Goal: Information Seeking & Learning: Check status

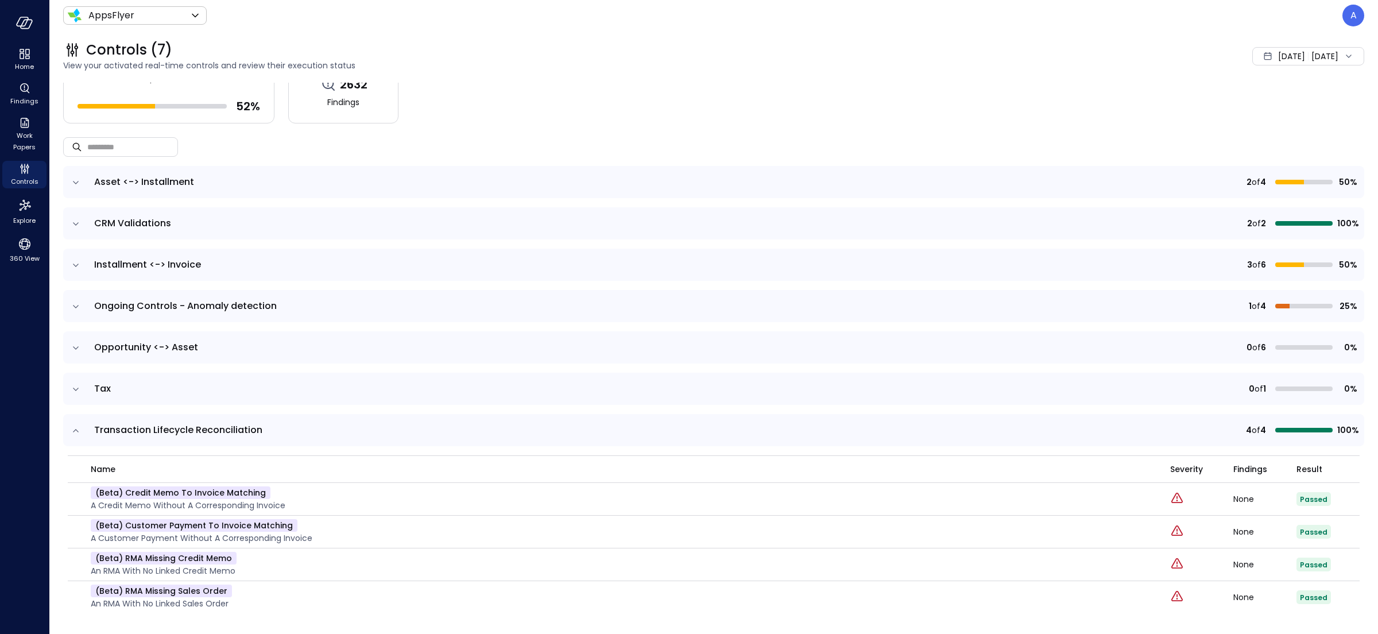
scroll to position [24, 0]
click at [77, 432] on icon "expand row" at bounding box center [75, 429] width 11 height 11
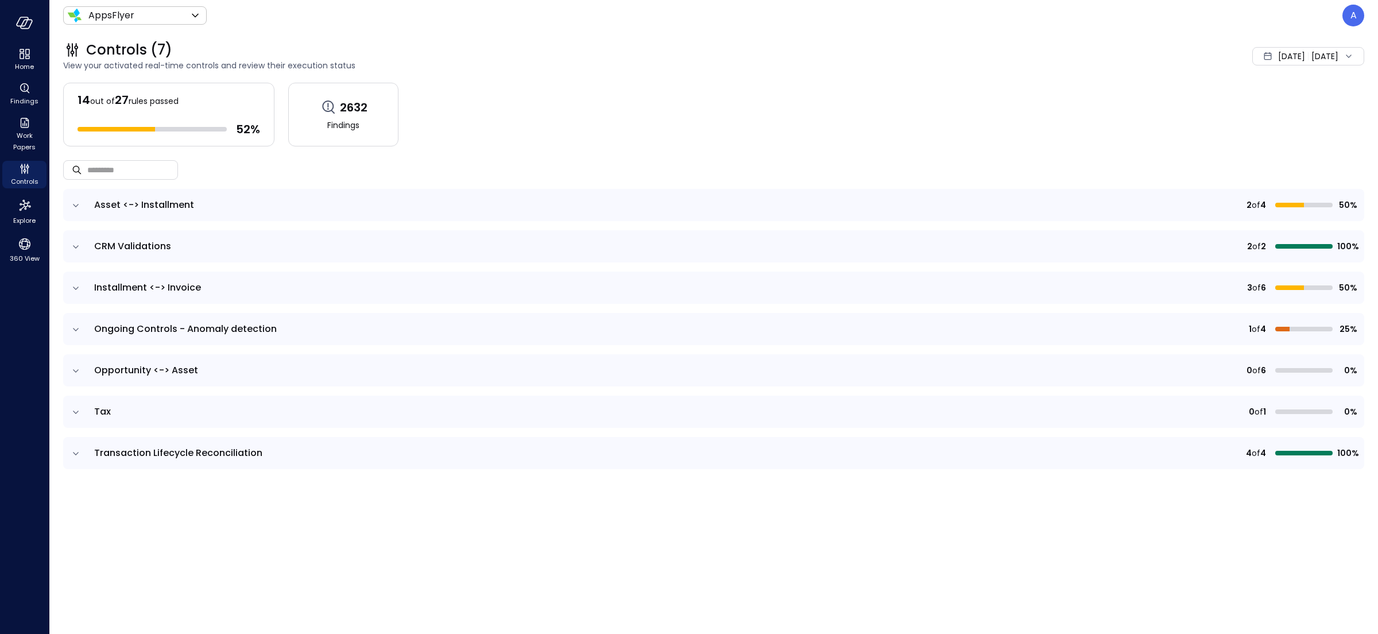
scroll to position [0, 0]
click at [76, 326] on icon "expand row" at bounding box center [75, 329] width 11 height 11
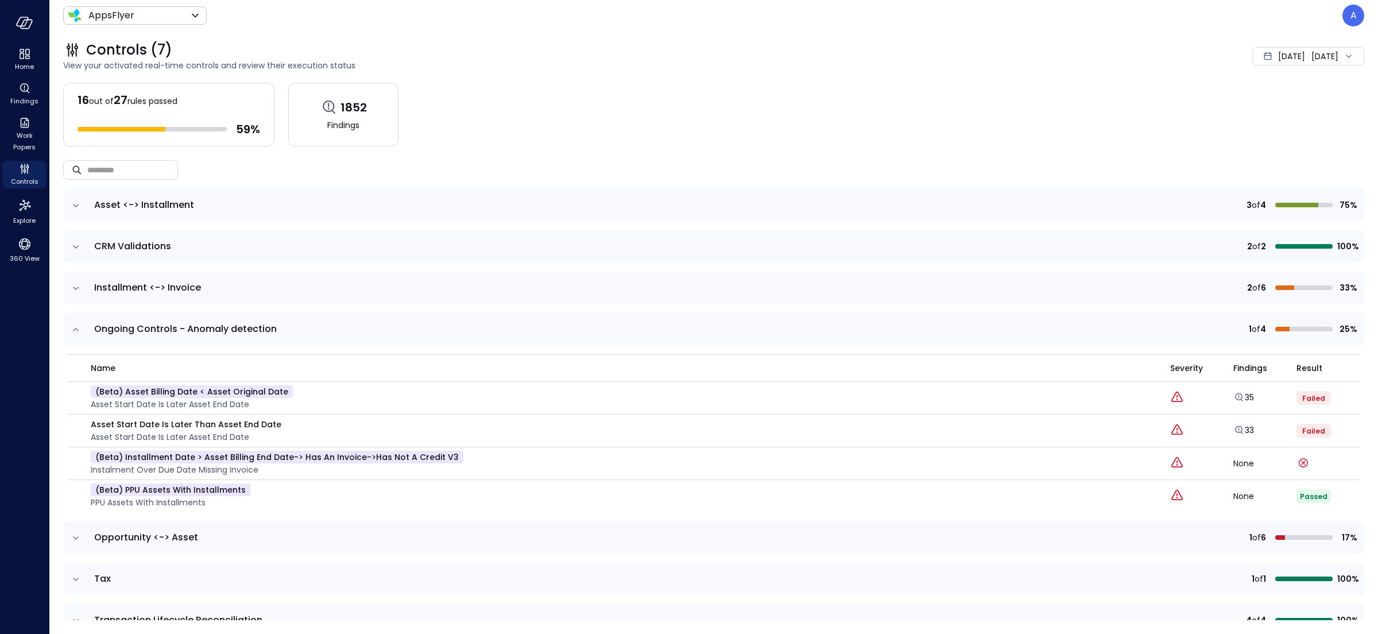
click at [76, 202] on icon "expand row" at bounding box center [75, 205] width 11 height 11
